Goal: Information Seeking & Learning: Learn about a topic

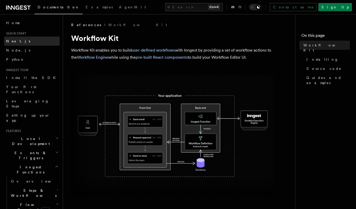
click at [32, 42] on link "Next.js" at bounding box center [32, 41] width 56 height 9
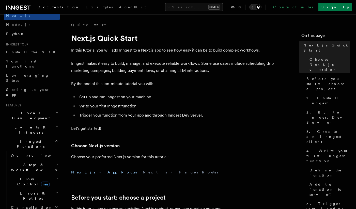
scroll to position [24, 0]
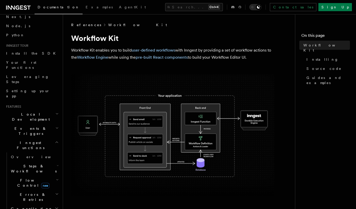
click at [108, 24] on link "Workflow Kit" at bounding box center [137, 24] width 59 height 5
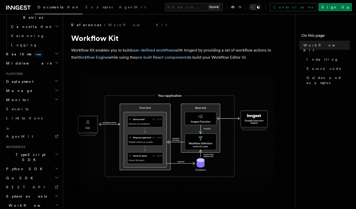
scroll to position [243, 0]
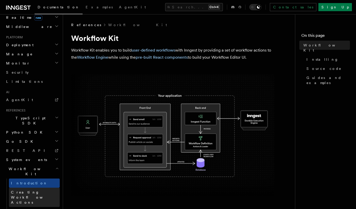
click at [26, 190] on span "Creating Workflow Actions" at bounding box center [33, 197] width 44 height 14
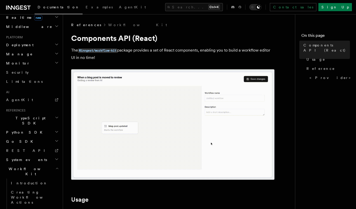
click at [28, 164] on h2 "Workflow Kit" at bounding box center [32, 171] width 56 height 14
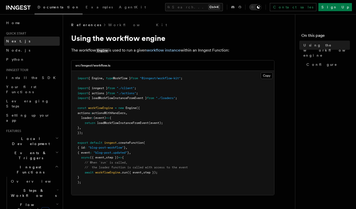
scroll to position [243, 0]
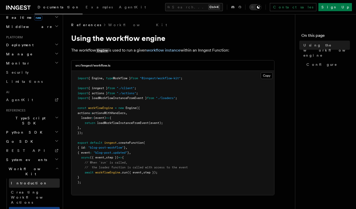
click at [25, 181] on span "Introduction" at bounding box center [29, 183] width 37 height 5
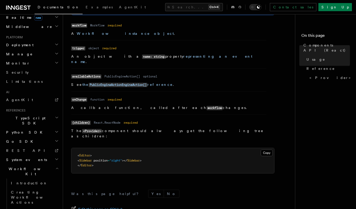
scroll to position [480, 0]
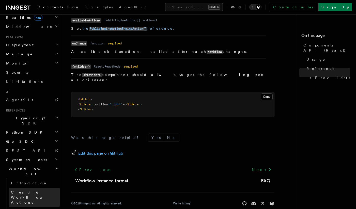
click at [40, 190] on span "Creating Workflow Actions" at bounding box center [33, 197] width 44 height 14
